Goal: Check status: Check status

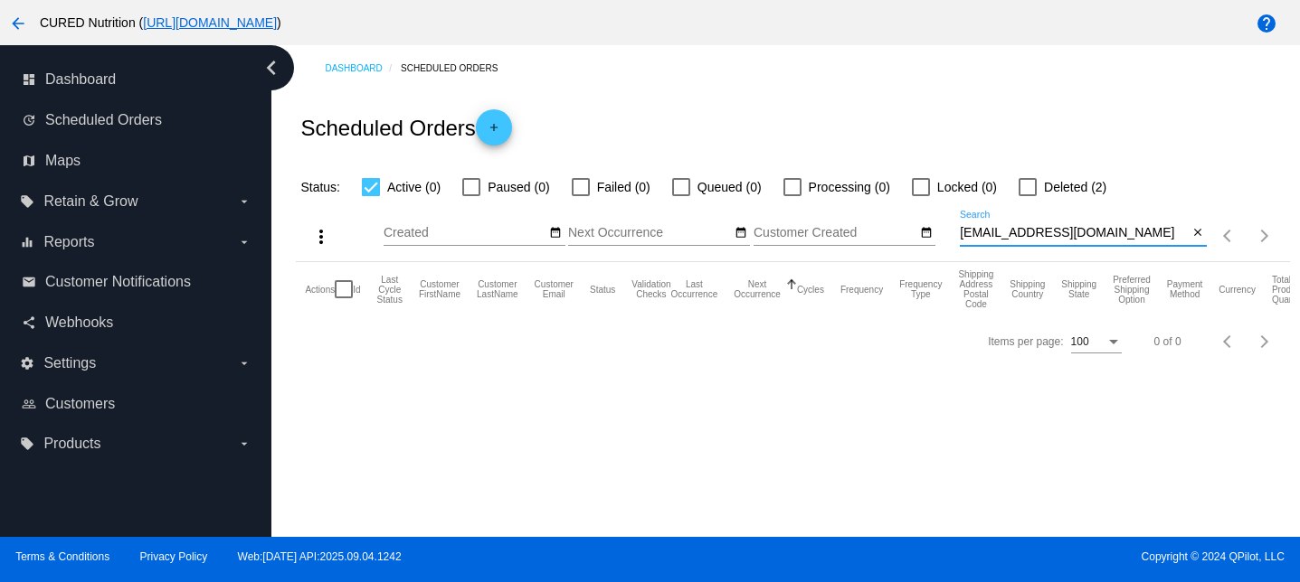
click at [980, 236] on input "[EMAIL_ADDRESS][DOMAIN_NAME]" at bounding box center [1073, 233] width 228 height 14
paste input "[EMAIL_ADDRESS][DOMAIN_NAME]"
type input "[EMAIL_ADDRESS][DOMAIN_NAME]"
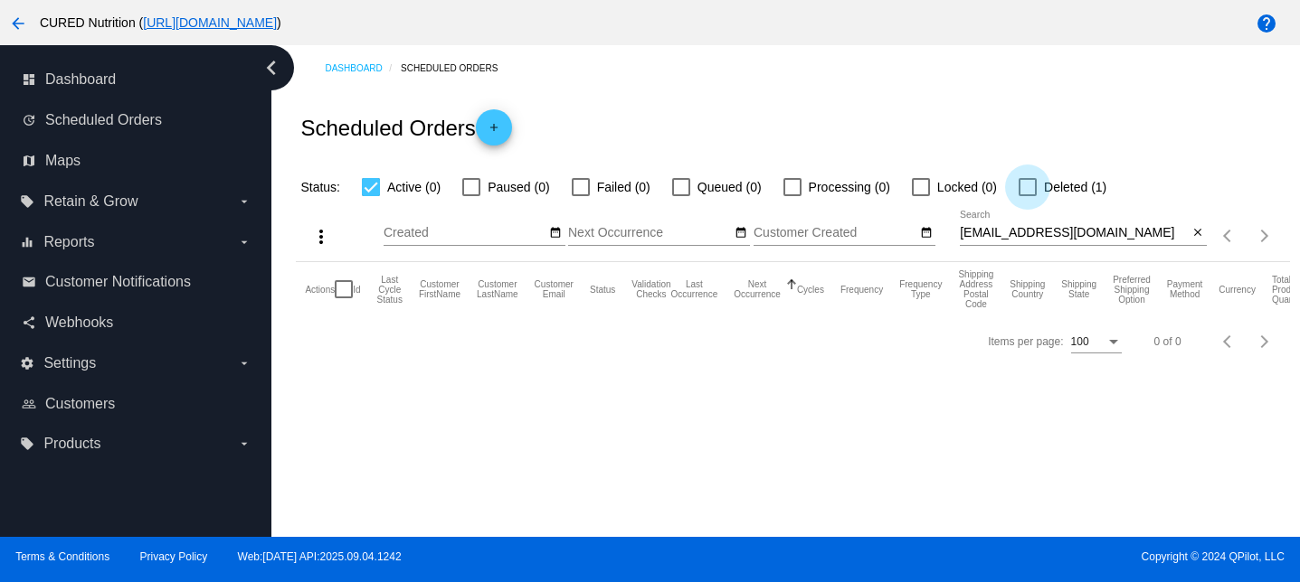
click at [1029, 187] on label "Deleted (1)" at bounding box center [1062, 187] width 88 height 22
click at [1027, 196] on input "Deleted (1)" at bounding box center [1026, 196] width 1 height 1
checkbox input "true"
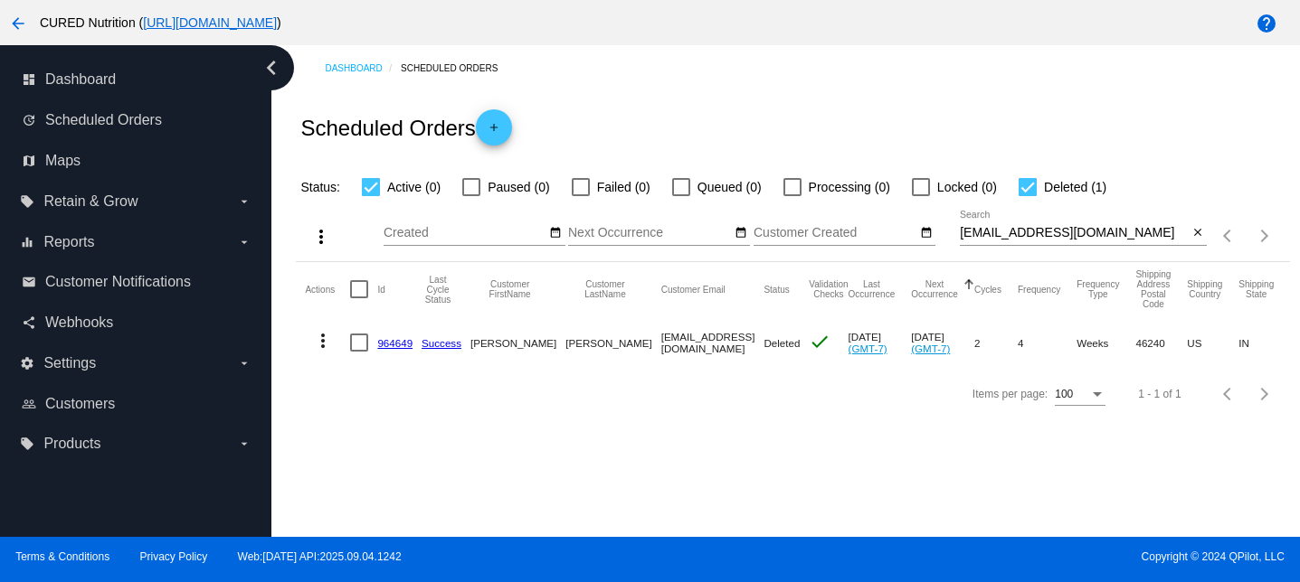
click at [406, 322] on mat-cell "964649" at bounding box center [399, 343] width 44 height 52
click at [402, 342] on link "964649" at bounding box center [394, 343] width 35 height 12
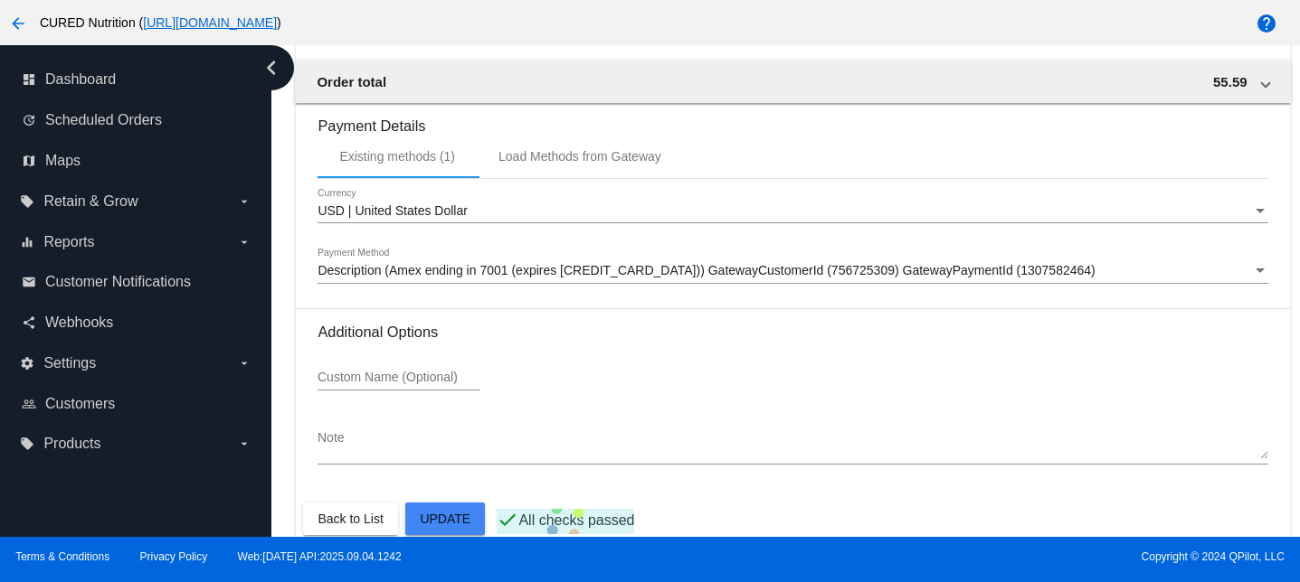
scroll to position [1826, 0]
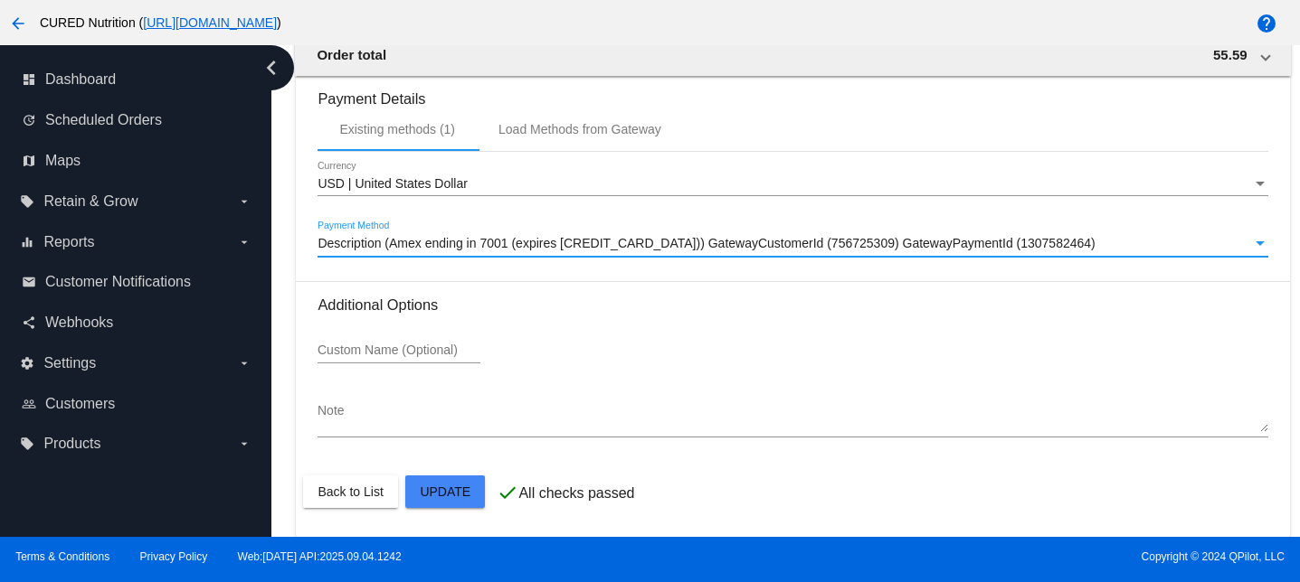
click at [419, 236] on span "Description (Amex ending in 7001 (expires [CREDIT_CARD_DATA])) GatewayCustomerI…" at bounding box center [705, 243] width 777 height 14
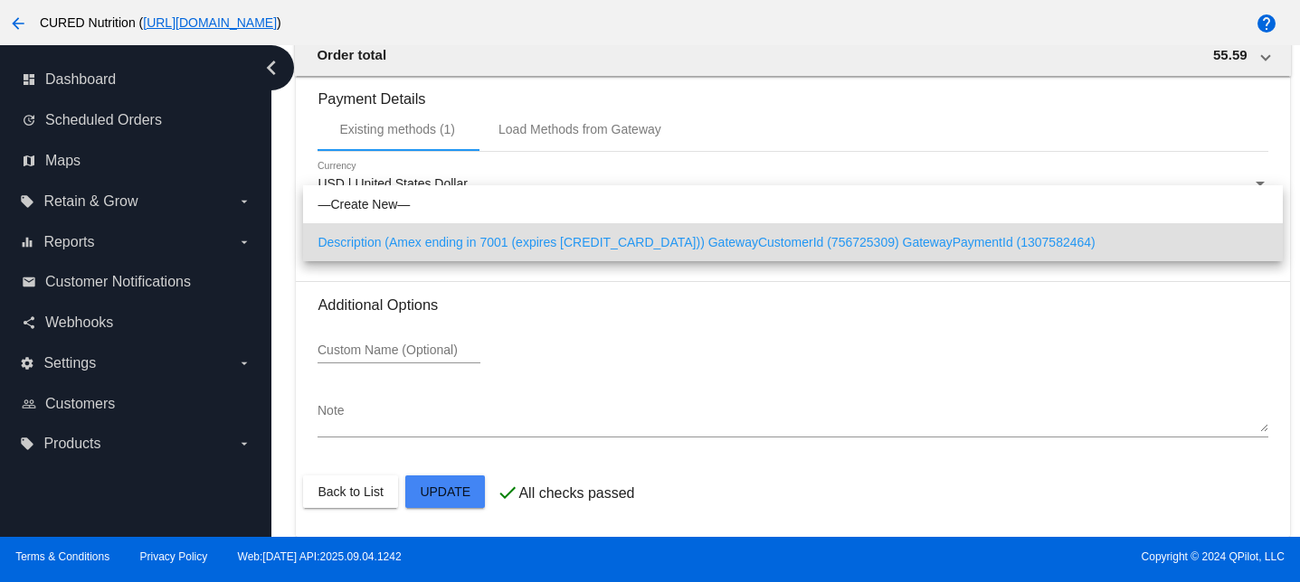
click at [282, 297] on div at bounding box center [650, 291] width 1300 height 582
